Goal: Task Accomplishment & Management: Manage account settings

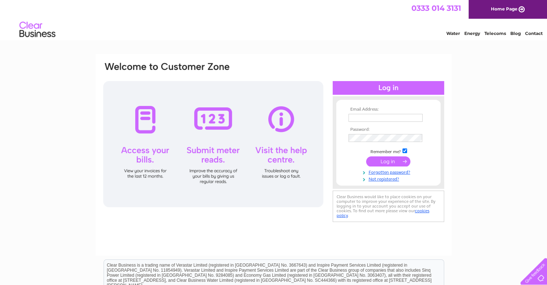
type input "treasurer@cunningsburghhall.com"
click at [390, 162] on input "submit" at bounding box center [388, 161] width 44 height 10
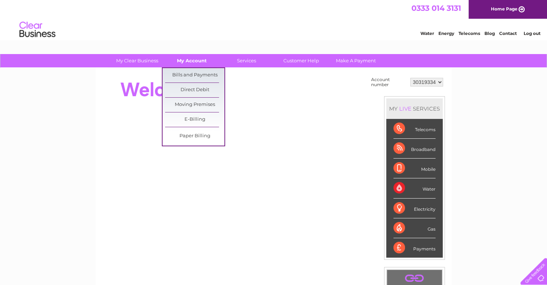
click at [201, 62] on link "My Account" at bounding box center [191, 60] width 59 height 13
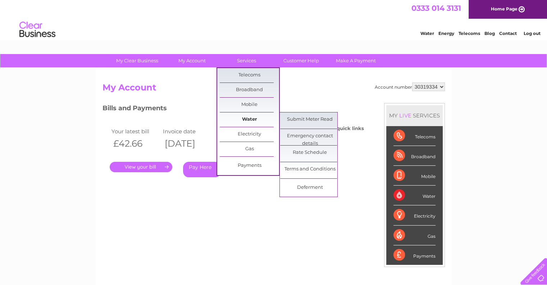
click at [245, 116] on link "Water" at bounding box center [249, 119] width 59 height 14
